Goal: Entertainment & Leisure: Browse casually

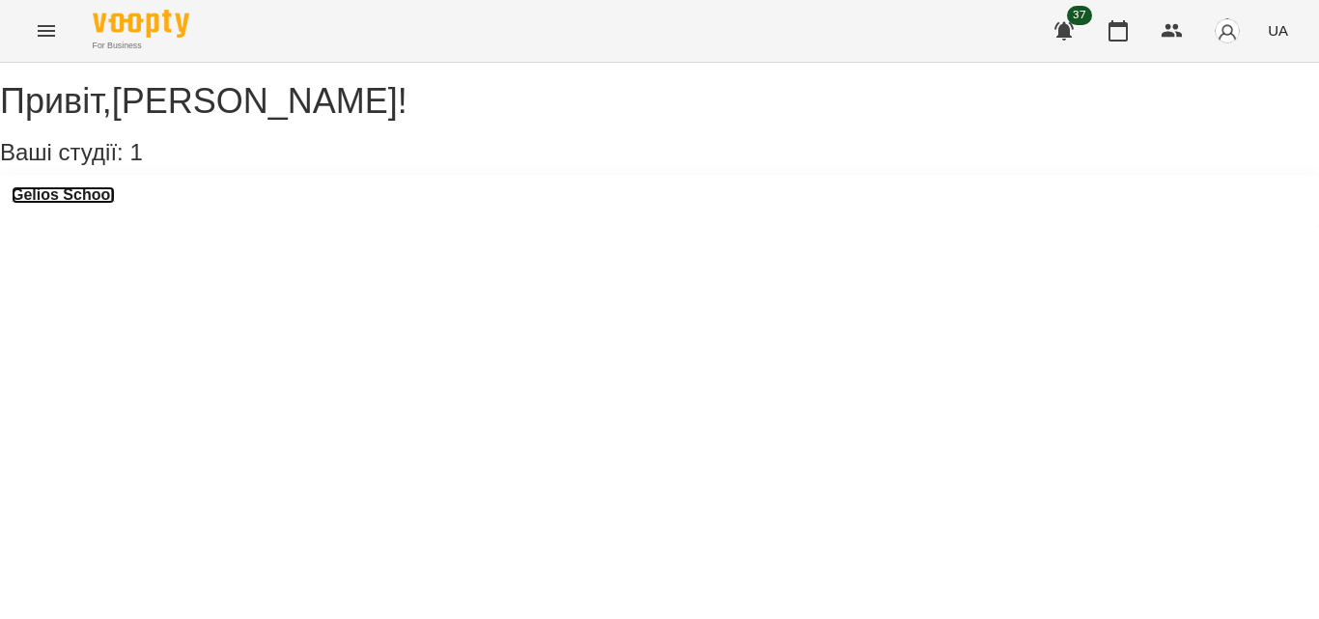
click at [111, 204] on h3 "Gelios School" at bounding box center [63, 194] width 103 height 17
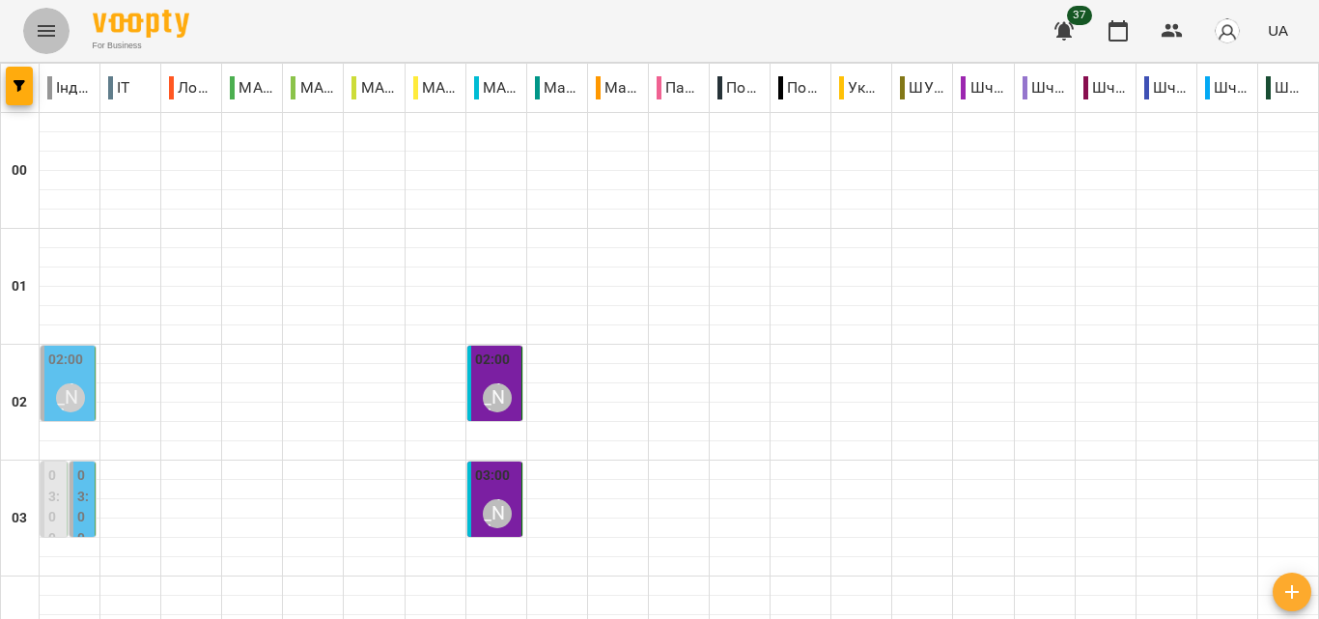
click at [46, 31] on icon "Menu" at bounding box center [46, 31] width 17 height 12
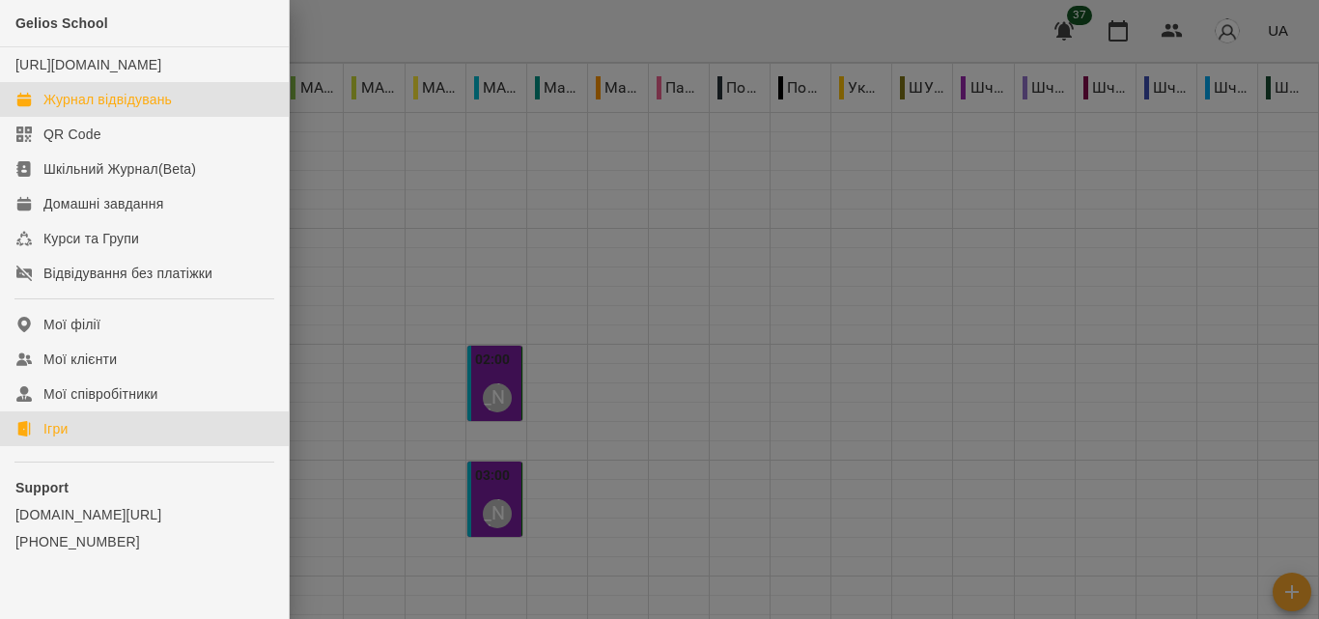
click at [74, 446] on link "Ігри" at bounding box center [144, 428] width 289 height 35
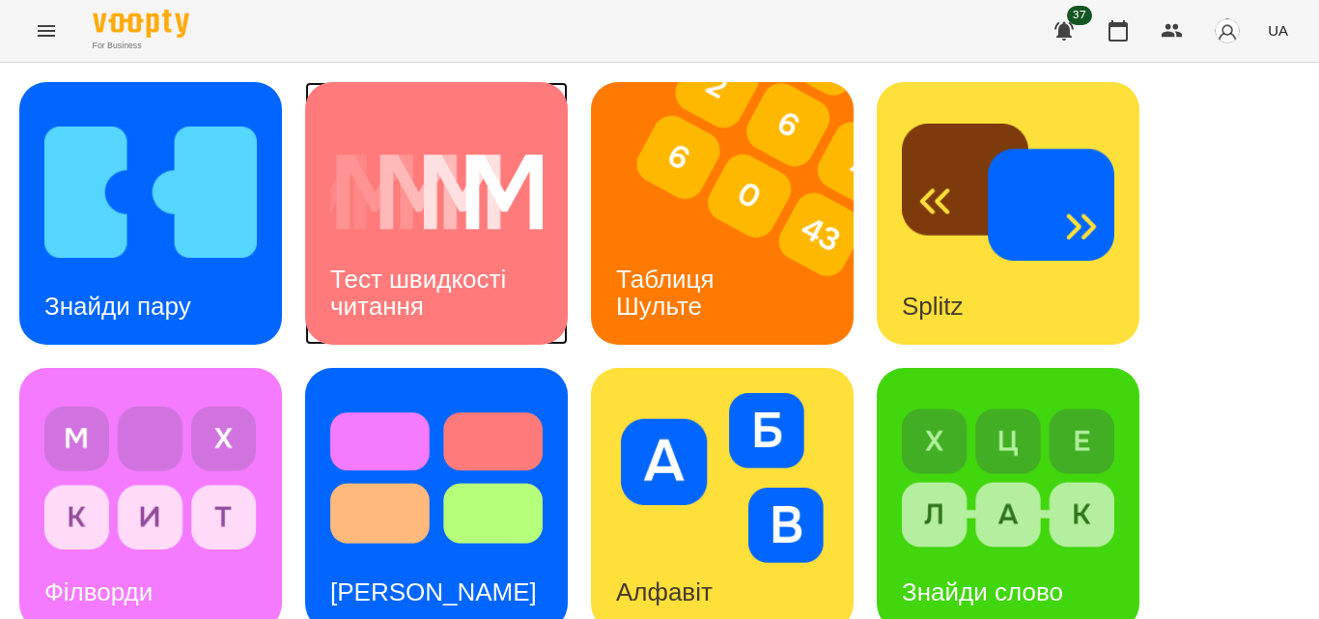
click at [452, 213] on img at bounding box center [436, 192] width 212 height 170
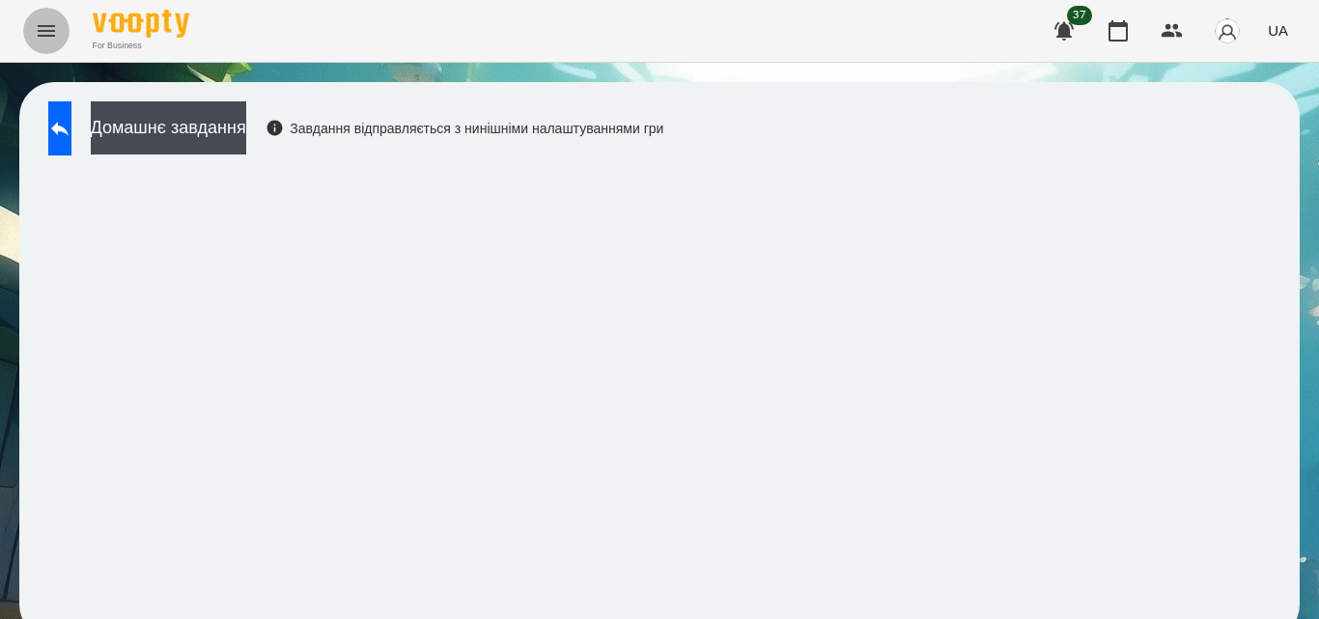
click at [51, 42] on icon "Menu" at bounding box center [46, 30] width 23 height 23
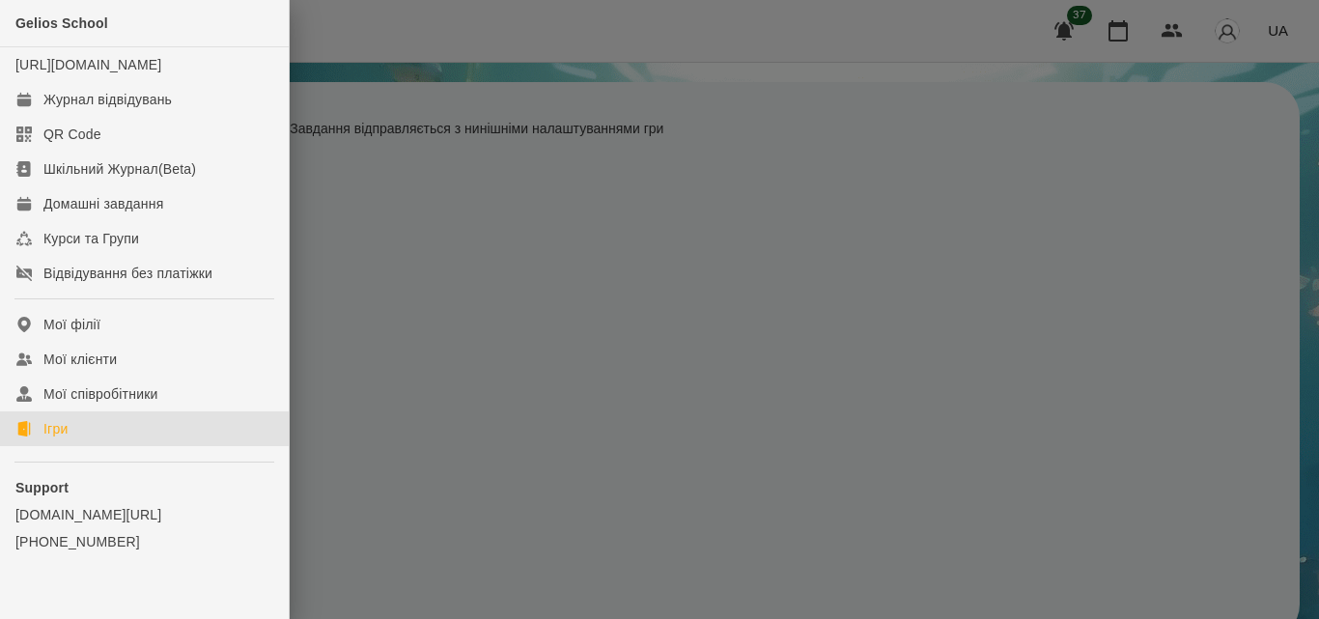
click at [96, 446] on link "Ігри" at bounding box center [144, 428] width 289 height 35
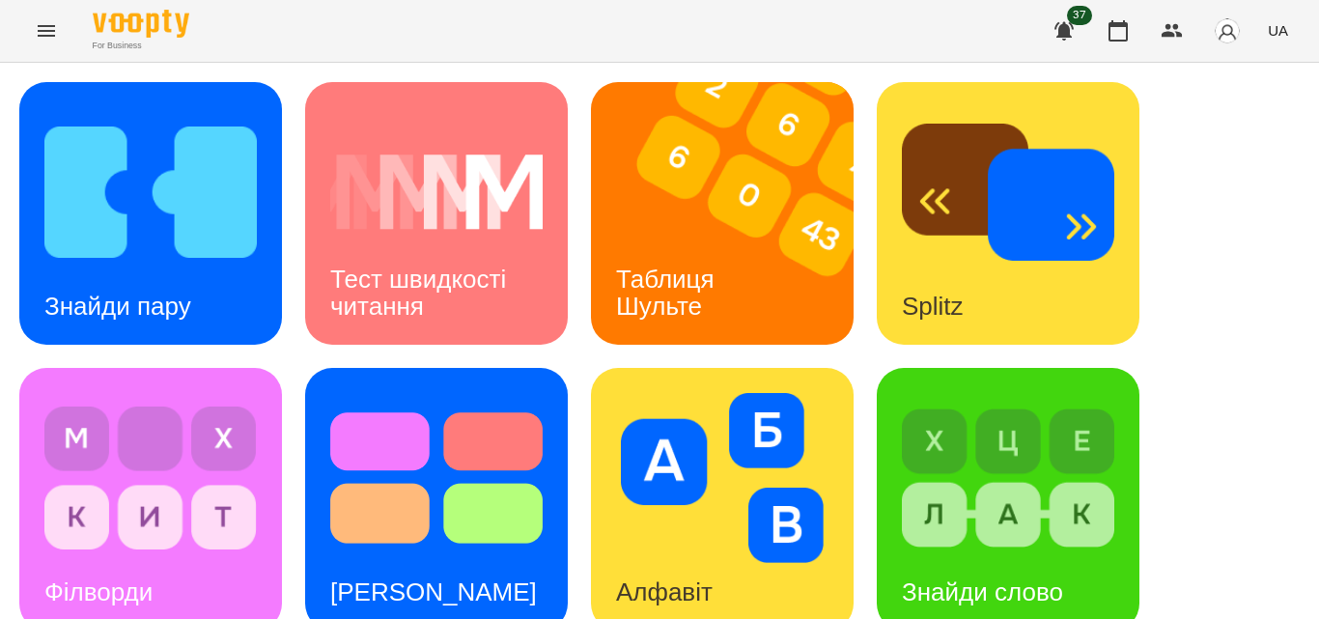
drag, startPoint x: 1284, startPoint y: 207, endPoint x: 1311, endPoint y: 349, distance: 144.5
click at [108, 225] on img at bounding box center [150, 192] width 212 height 170
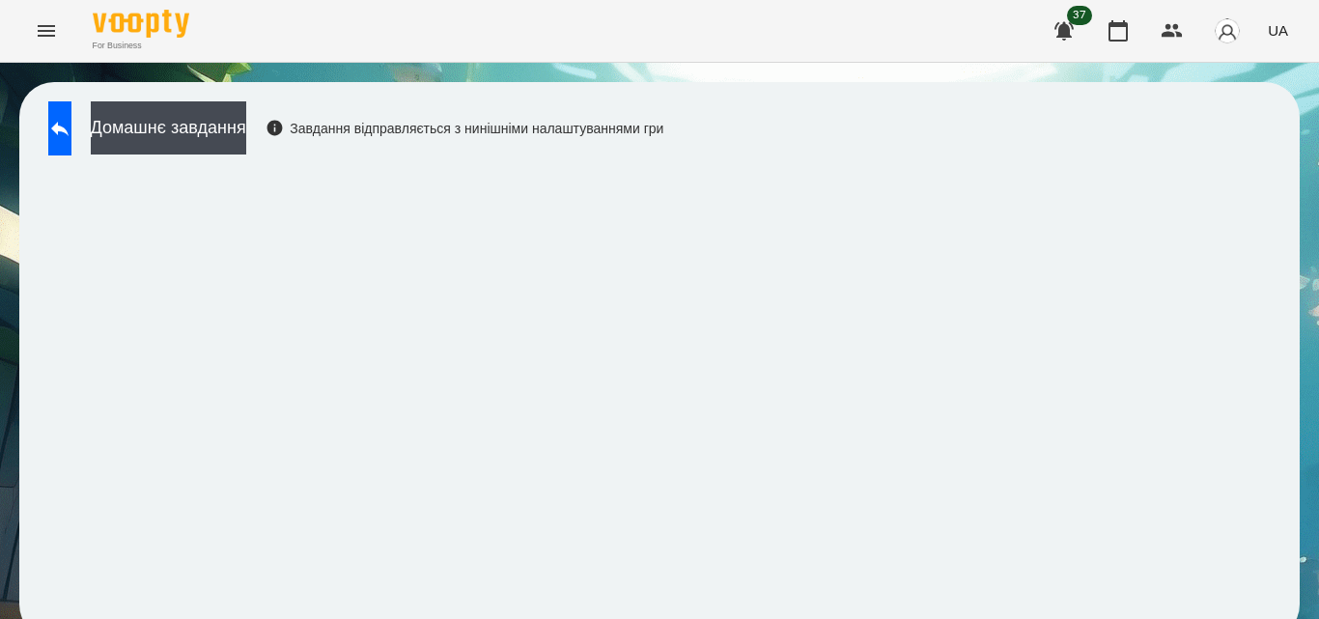
scroll to position [20, 0]
click at [46, 22] on icon "Menu" at bounding box center [46, 30] width 23 height 23
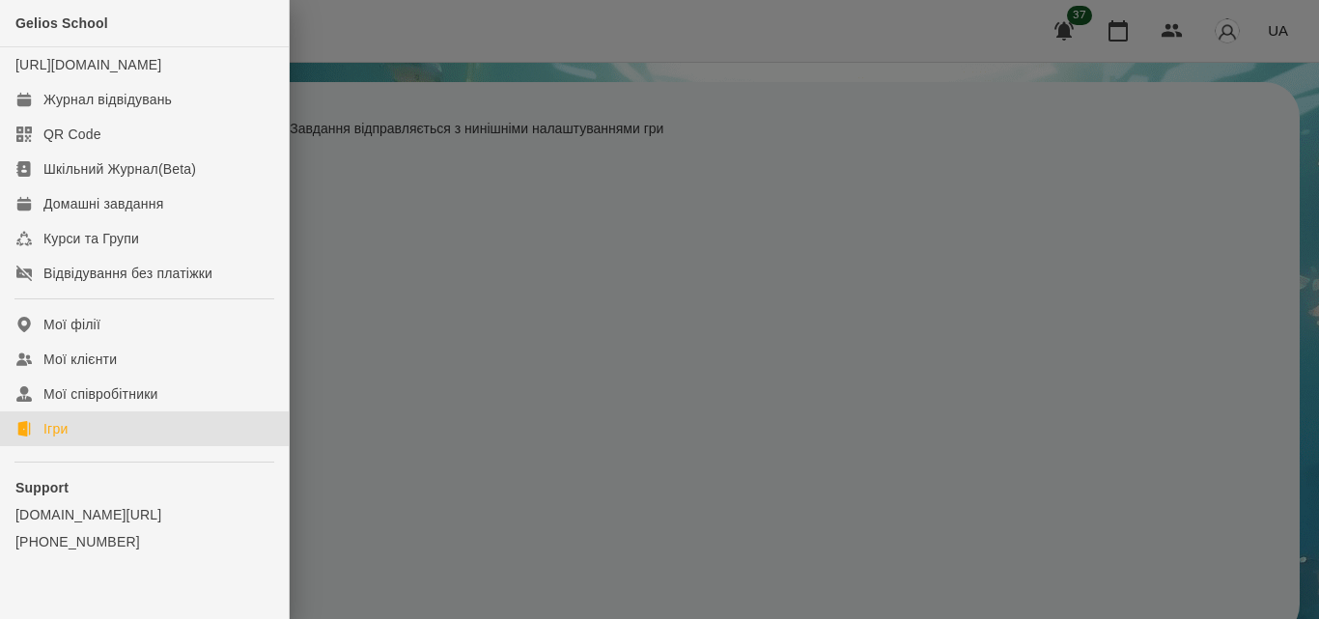
click at [61, 438] on div "Ігри" at bounding box center [55, 428] width 24 height 19
